Goal: Task Accomplishment & Management: Manage account settings

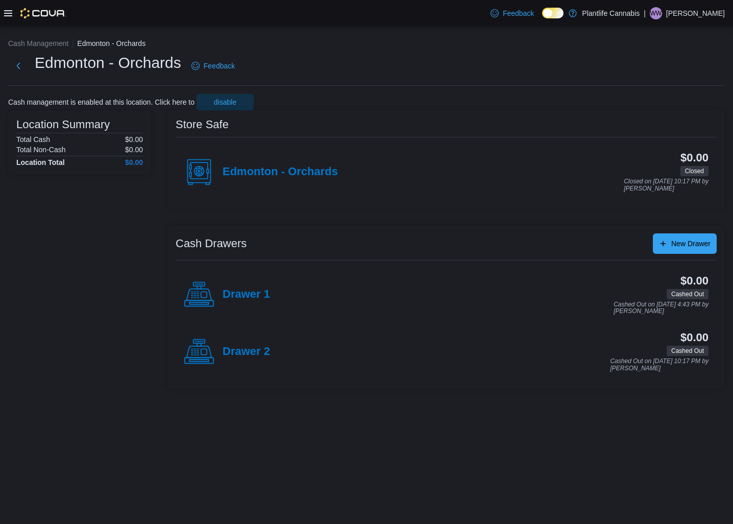
drag, startPoint x: 253, startPoint y: 352, endPoint x: 247, endPoint y: 355, distance: 7.3
click at [253, 352] on h4 "Drawer 2" at bounding box center [247, 351] width 48 height 13
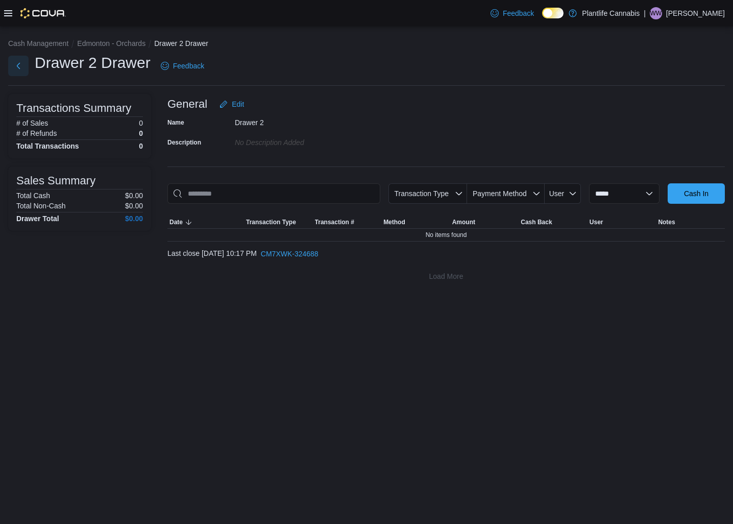
drag, startPoint x: 12, startPoint y: 67, endPoint x: 20, endPoint y: 67, distance: 8.2
click at [12, 67] on button "Next" at bounding box center [18, 66] width 20 height 20
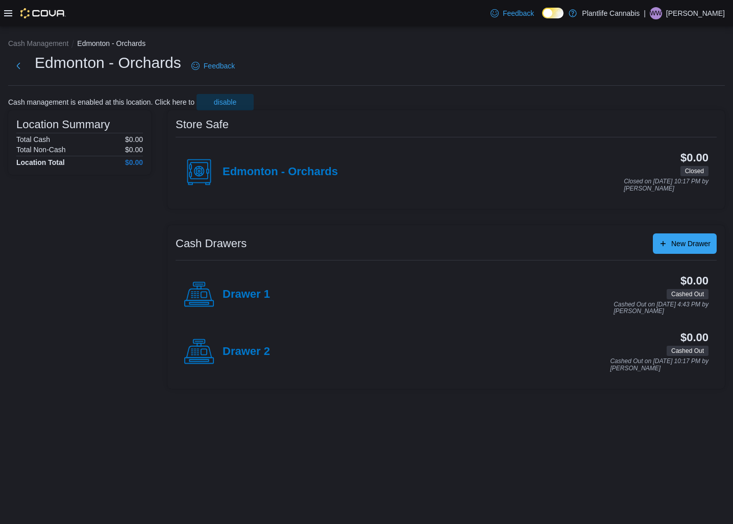
click at [282, 168] on h4 "Edmonton - Orchards" at bounding box center [280, 171] width 115 height 13
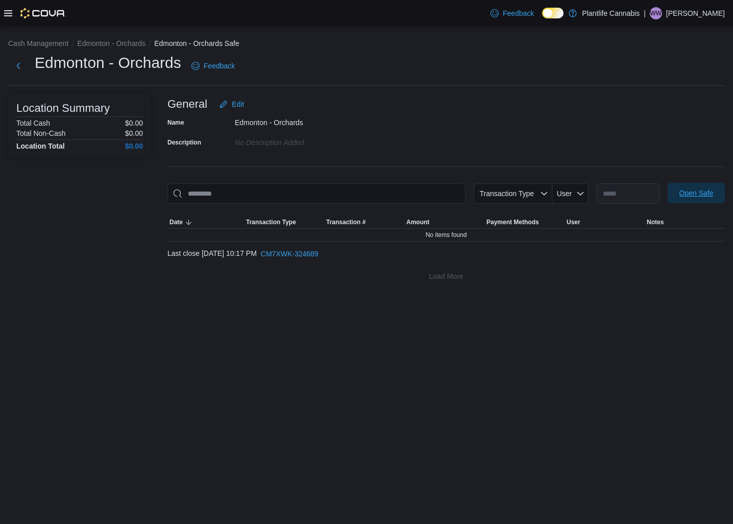
click at [688, 196] on span "Open Safe" at bounding box center [697, 193] width 34 height 10
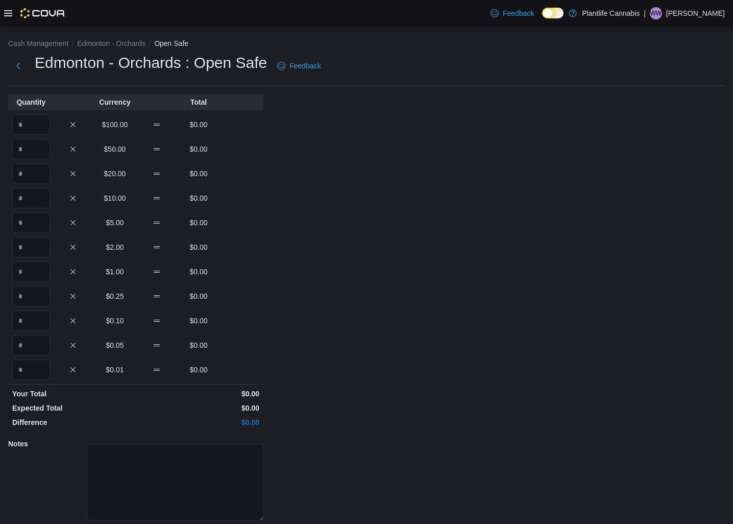
scroll to position [35, 0]
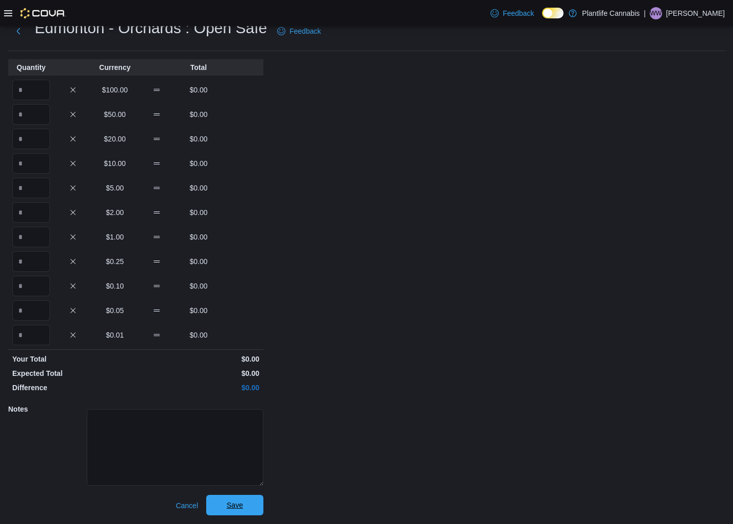
click at [245, 508] on span "Save" at bounding box center [234, 505] width 45 height 20
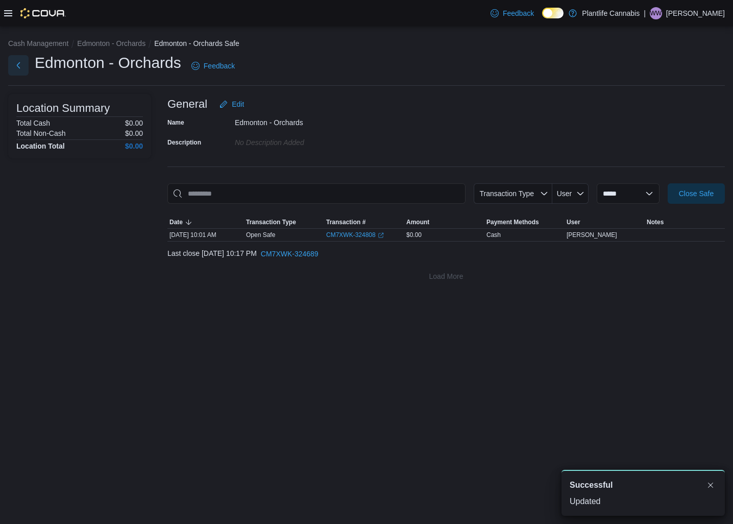
click at [17, 70] on button "Next" at bounding box center [18, 65] width 20 height 20
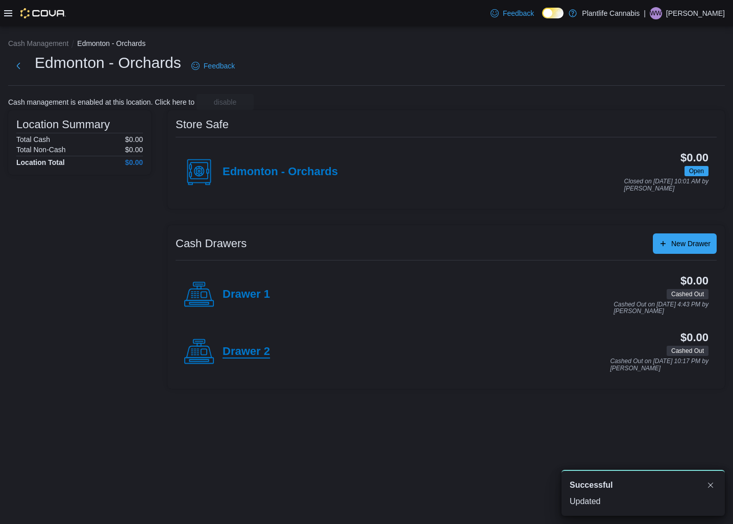
click at [259, 355] on h4 "Drawer 2" at bounding box center [247, 351] width 48 height 13
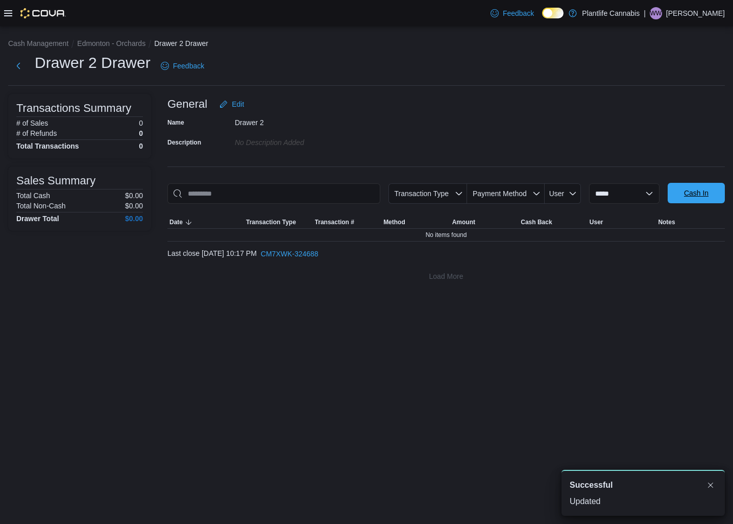
click at [714, 192] on span "Cash In" at bounding box center [696, 193] width 45 height 20
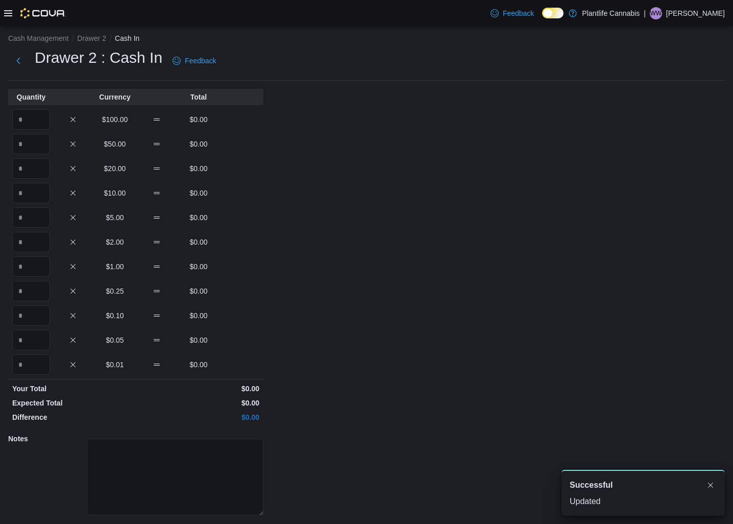
scroll to position [35, 0]
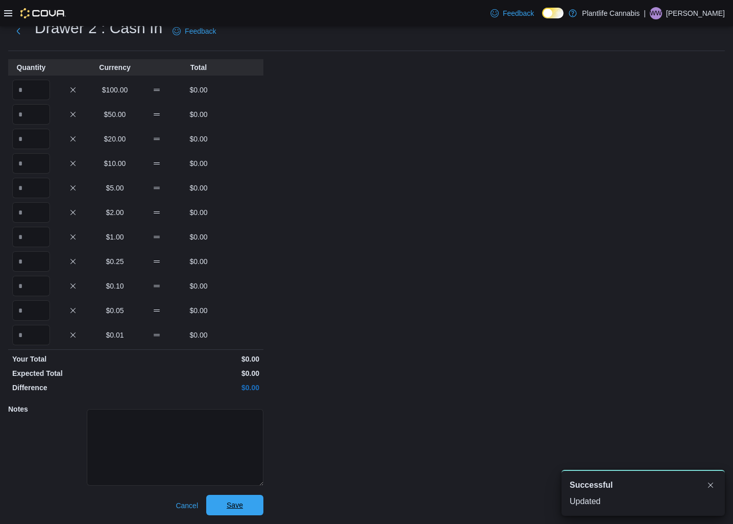
click at [241, 500] on span "Save" at bounding box center [234, 505] width 45 height 20
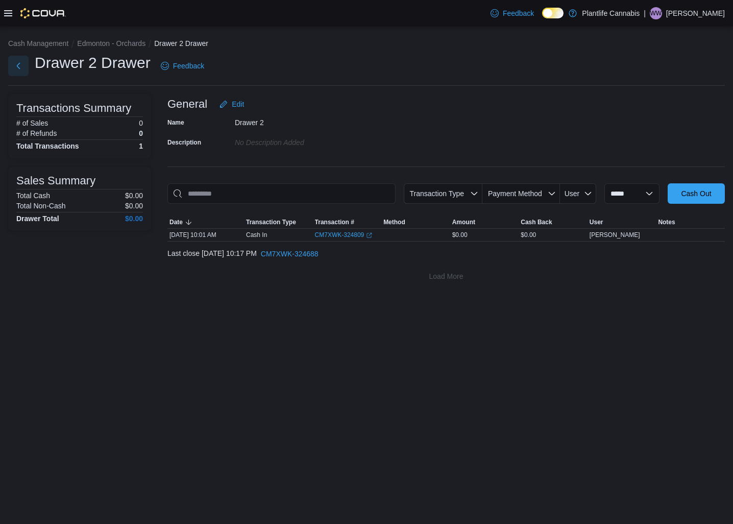
click at [27, 73] on button "Next" at bounding box center [18, 66] width 20 height 20
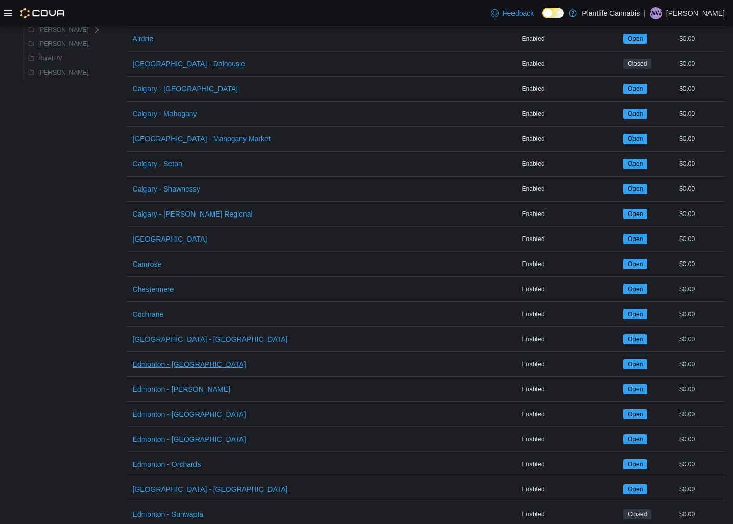
scroll to position [122, 0]
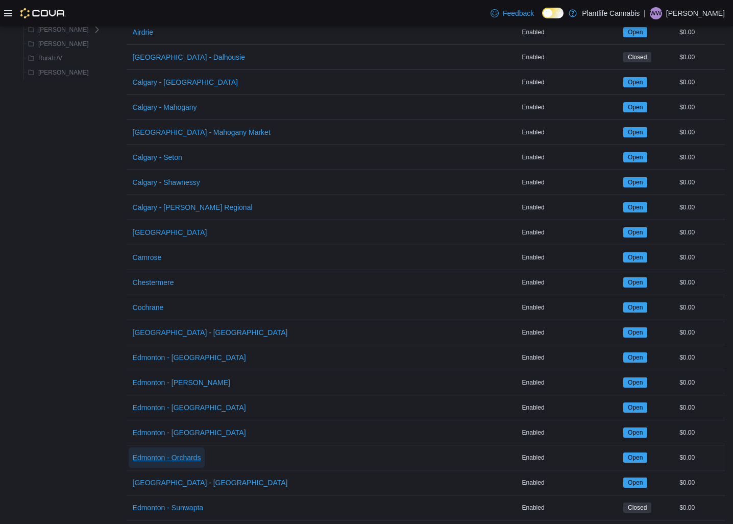
click at [175, 456] on span "Edmonton - Orchards" at bounding box center [167, 458] width 68 height 10
